Goal: Task Accomplishment & Management: Complete application form

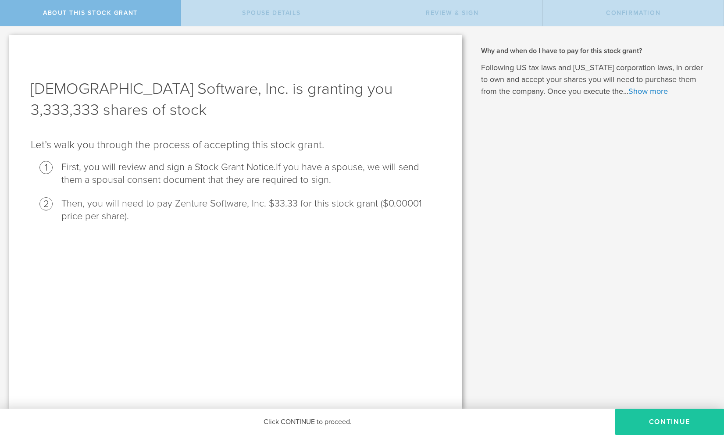
click at [666, 425] on button "CONTINUE" at bounding box center [669, 421] width 109 height 26
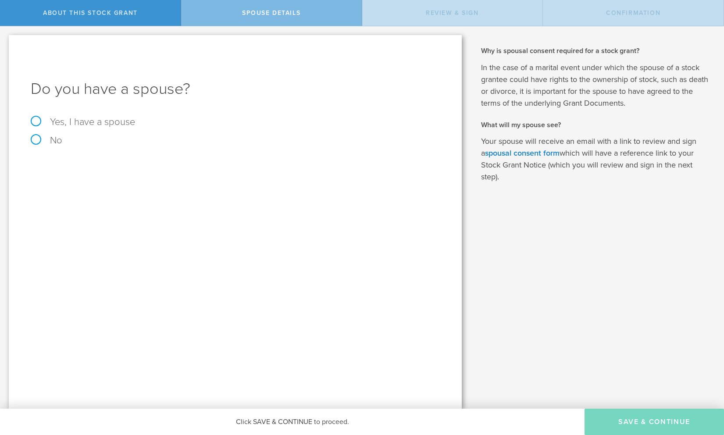
click at [37, 139] on label "No" at bounding box center [235, 140] width 409 height 10
click at [6, 40] on input "No" at bounding box center [3, 33] width 6 height 14
radio input "true"
click at [669, 423] on button "Save & Continue" at bounding box center [653, 421] width 139 height 26
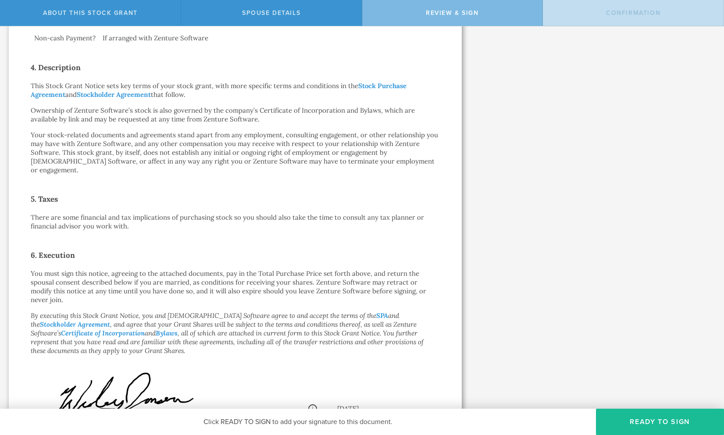
scroll to position [374, 0]
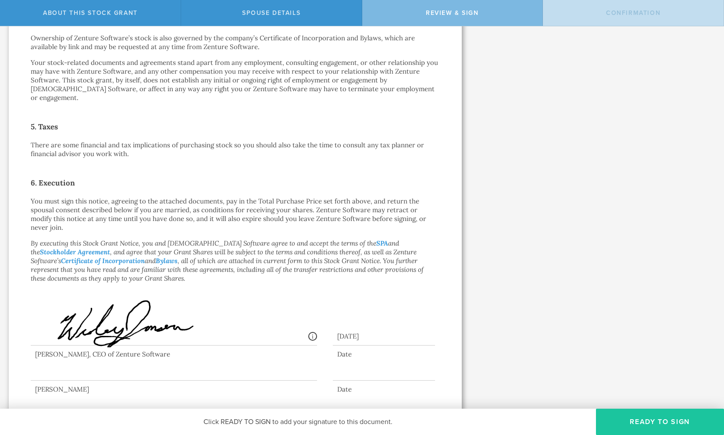
click at [661, 426] on button "Ready to Sign" at bounding box center [660, 421] width 128 height 26
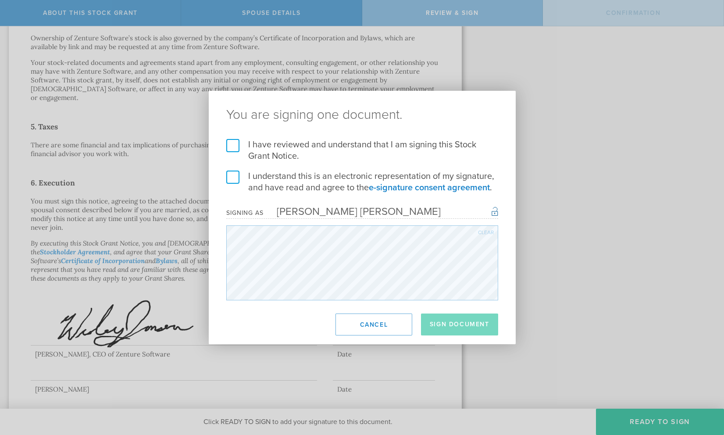
click at [230, 148] on label "I have reviewed and understand that I am signing this Stock Grant Notice." at bounding box center [362, 150] width 272 height 23
click at [0, 0] on input "I have reviewed and understand that I am signing this Stock Grant Notice." at bounding box center [0, 0] width 0 height 0
click at [229, 181] on label "I understand this is an electronic representation of my signature, and have rea…" at bounding box center [362, 181] width 272 height 23
click at [0, 0] on input "I understand this is an electronic representation of my signature, and have rea…" at bounding box center [0, 0] width 0 height 0
click at [469, 321] on button "Sign Document" at bounding box center [459, 324] width 77 height 22
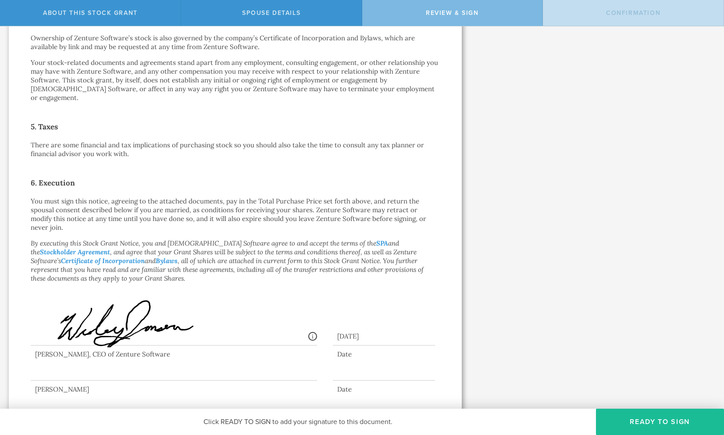
scroll to position [0, 0]
